Goal: Task Accomplishment & Management: Use online tool/utility

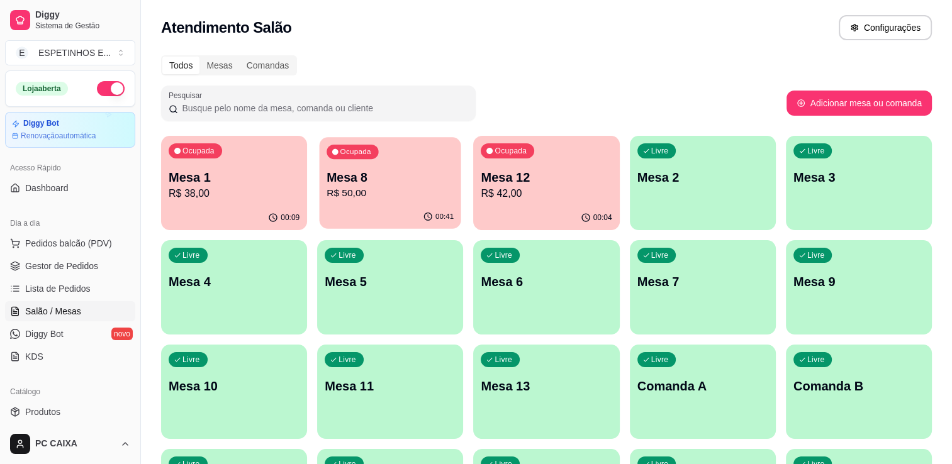
click at [393, 167] on div "Ocupada Mesa 8 R$ 50,00" at bounding box center [391, 171] width 142 height 68
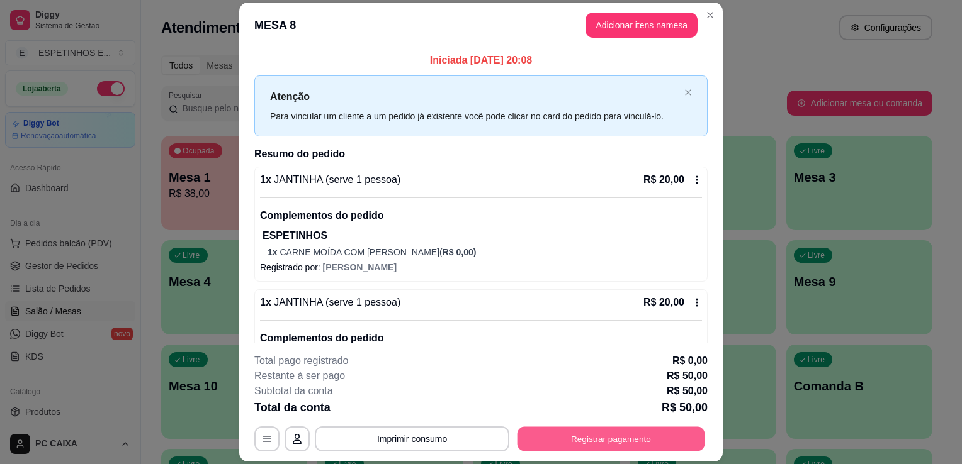
click at [607, 441] on button "Registrar pagamento" at bounding box center [611, 439] width 188 height 25
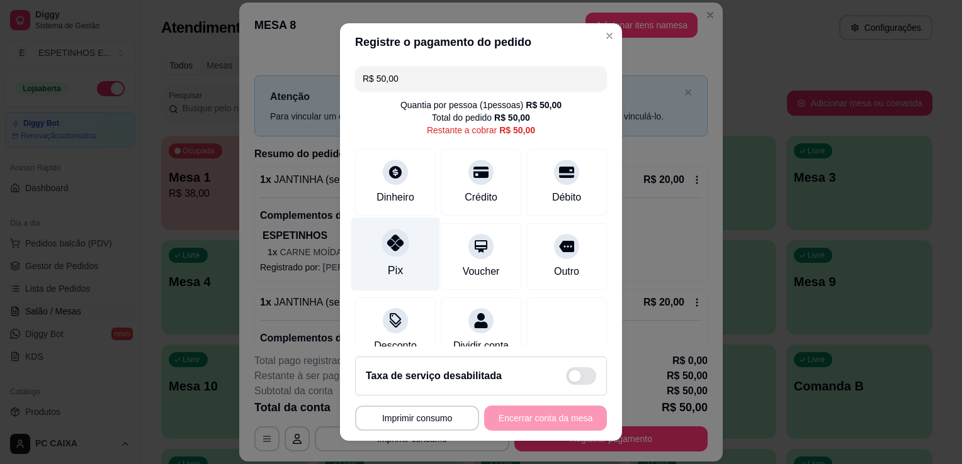
click at [381, 243] on div at bounding box center [395, 243] width 28 height 28
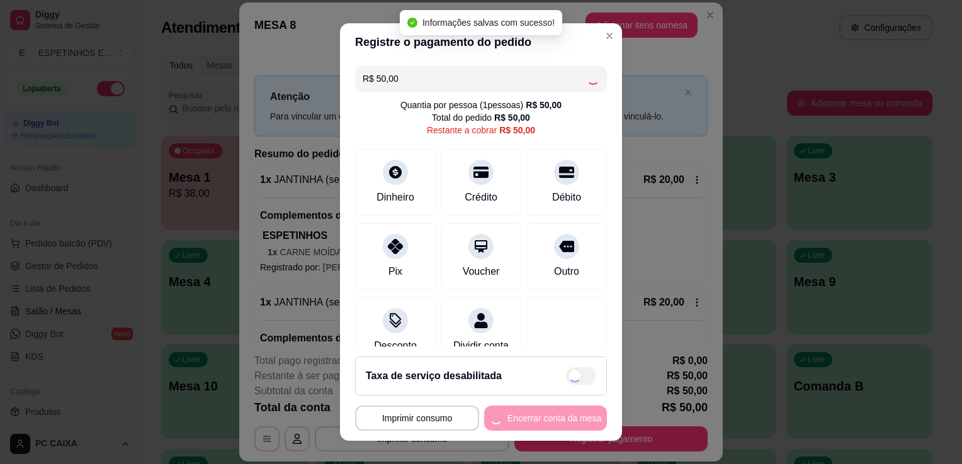
type input "R$ 0,00"
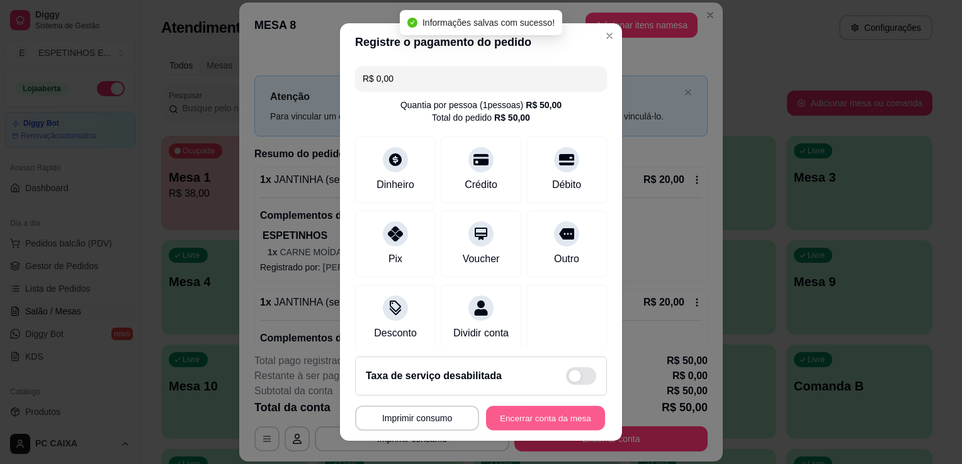
click at [531, 418] on button "Encerrar conta da mesa" at bounding box center [545, 419] width 119 height 25
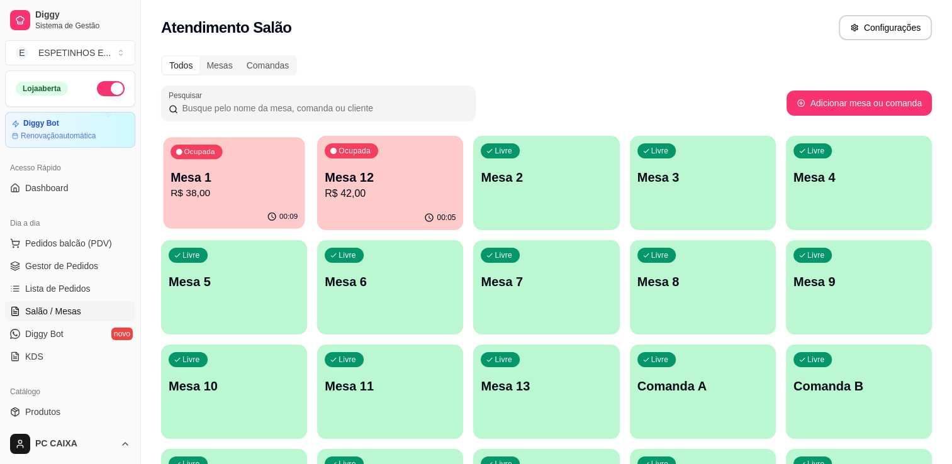
click at [271, 201] on div "Ocupada Mesa 1 R$ 38,00" at bounding box center [234, 171] width 142 height 68
click at [703, 13] on div "Atendimento Salão Configurações" at bounding box center [546, 24] width 811 height 48
click at [704, 11] on div "Atendimento Salão Configurações" at bounding box center [546, 24] width 811 height 48
click at [388, 175] on p "Mesa 12" at bounding box center [390, 177] width 127 height 17
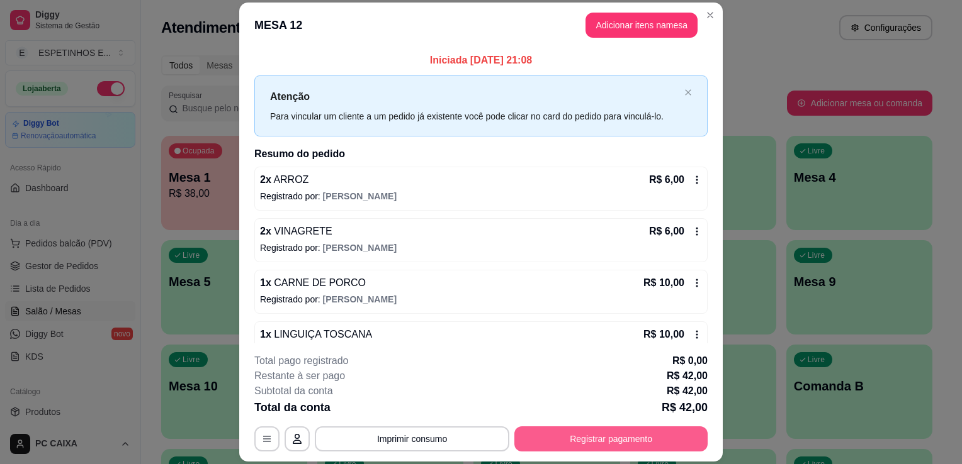
click at [622, 436] on button "Registrar pagamento" at bounding box center [610, 439] width 193 height 25
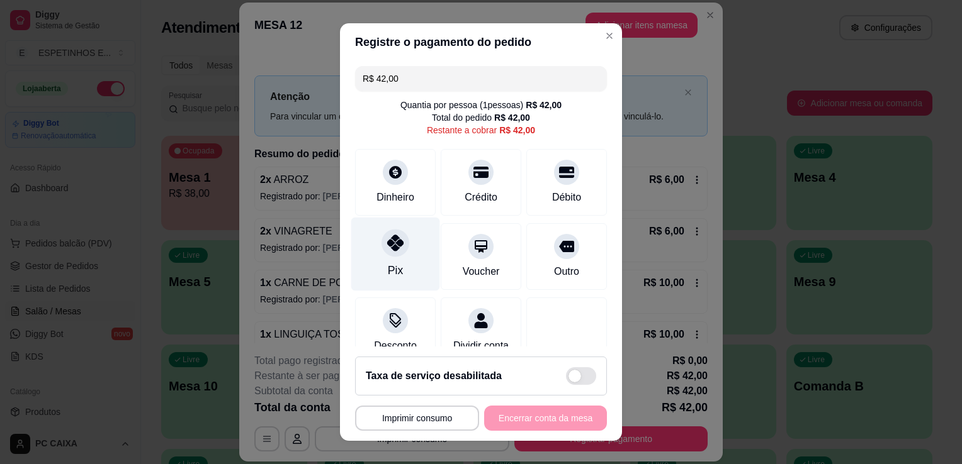
click at [371, 252] on div "Pix" at bounding box center [395, 255] width 89 height 74
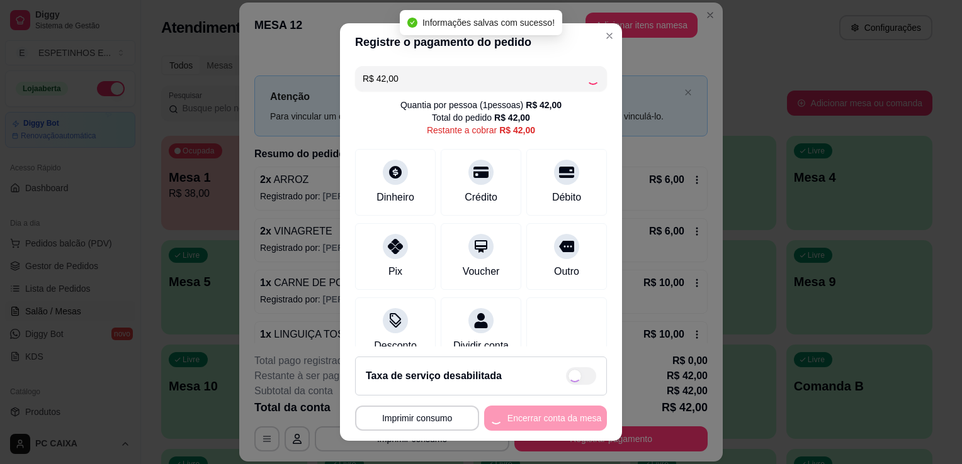
type input "R$ 0,00"
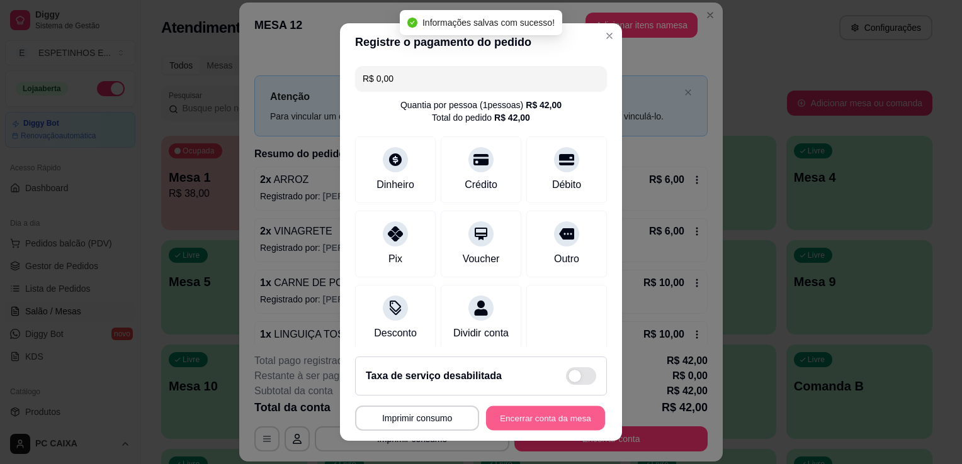
click at [501, 420] on button "Encerrar conta da mesa" at bounding box center [545, 419] width 119 height 25
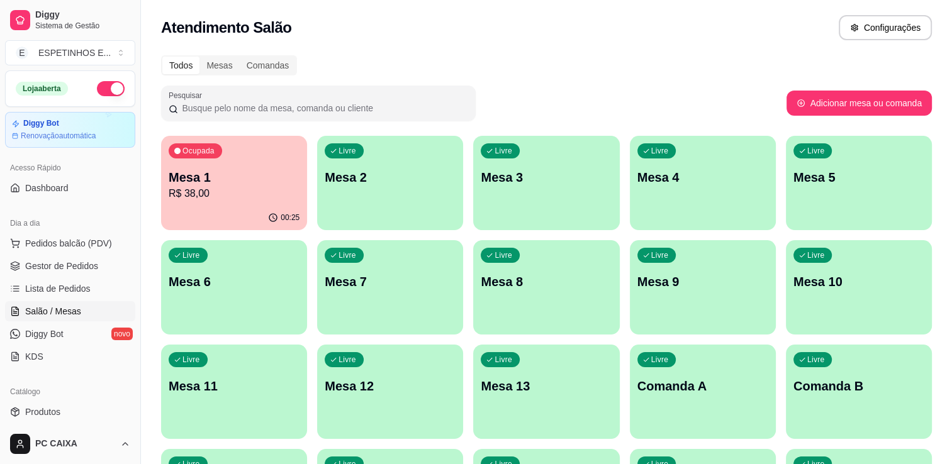
click at [456, 28] on div "Atendimento Salão Configurações" at bounding box center [546, 27] width 771 height 25
click at [203, 174] on p "Mesa 1" at bounding box center [234, 177] width 127 height 17
